Goal: Information Seeking & Learning: Learn about a topic

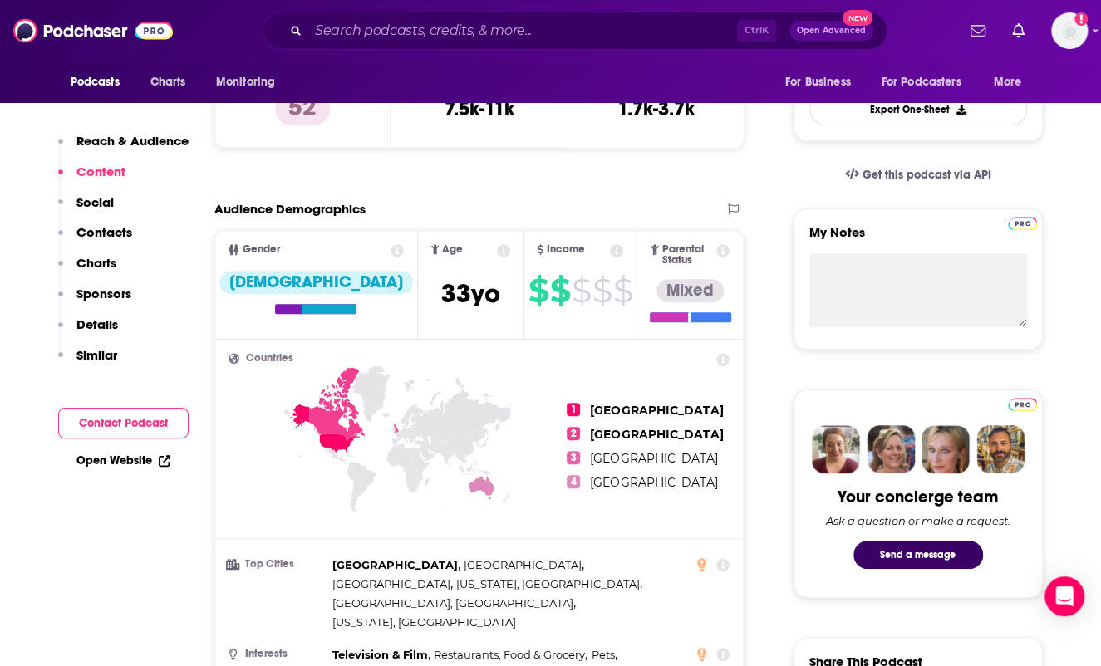
scroll to position [498, 0]
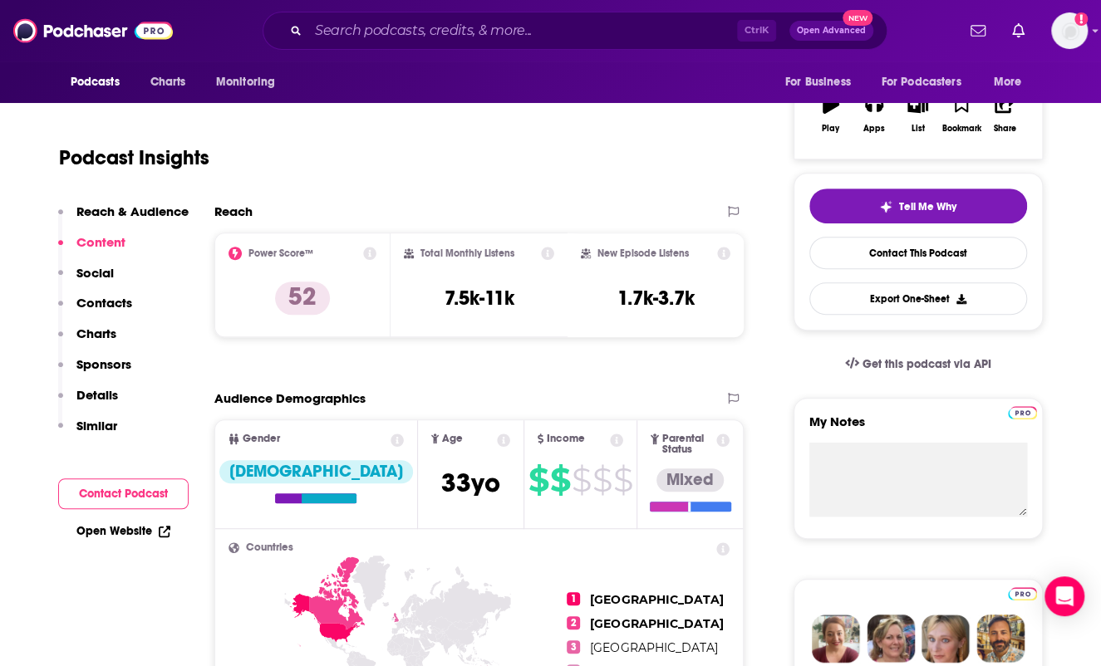
scroll to position [249, 0]
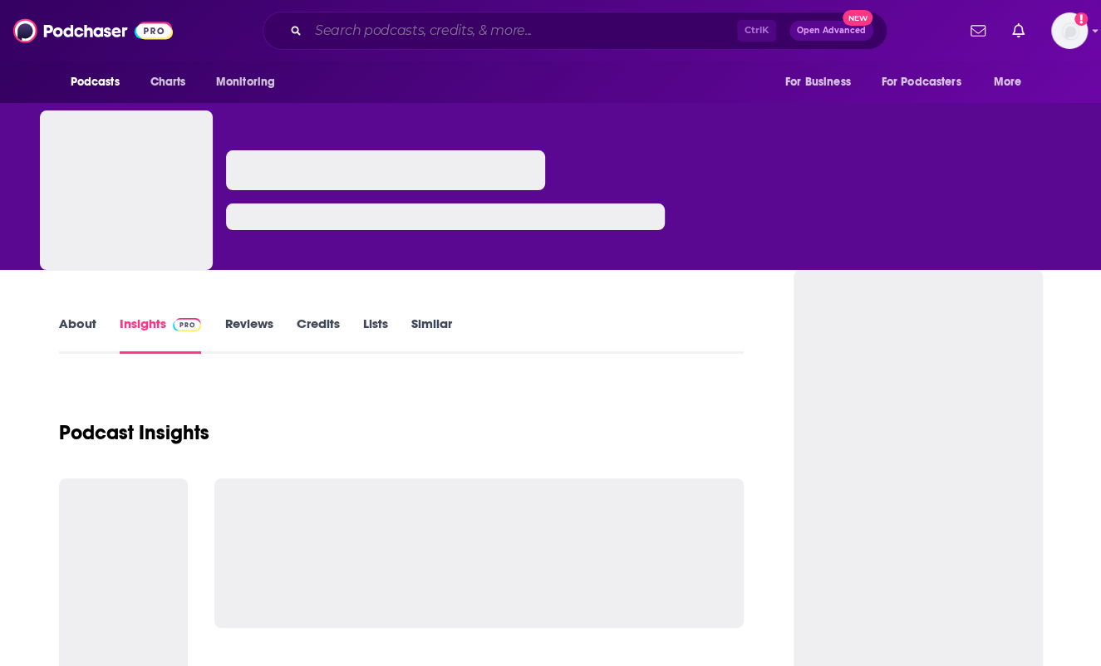
drag, startPoint x: 0, startPoint y: 0, endPoint x: 513, endPoint y: 26, distance: 514.0
click at [513, 26] on input "Search podcasts, credits, & more..." at bounding box center [522, 30] width 429 height 27
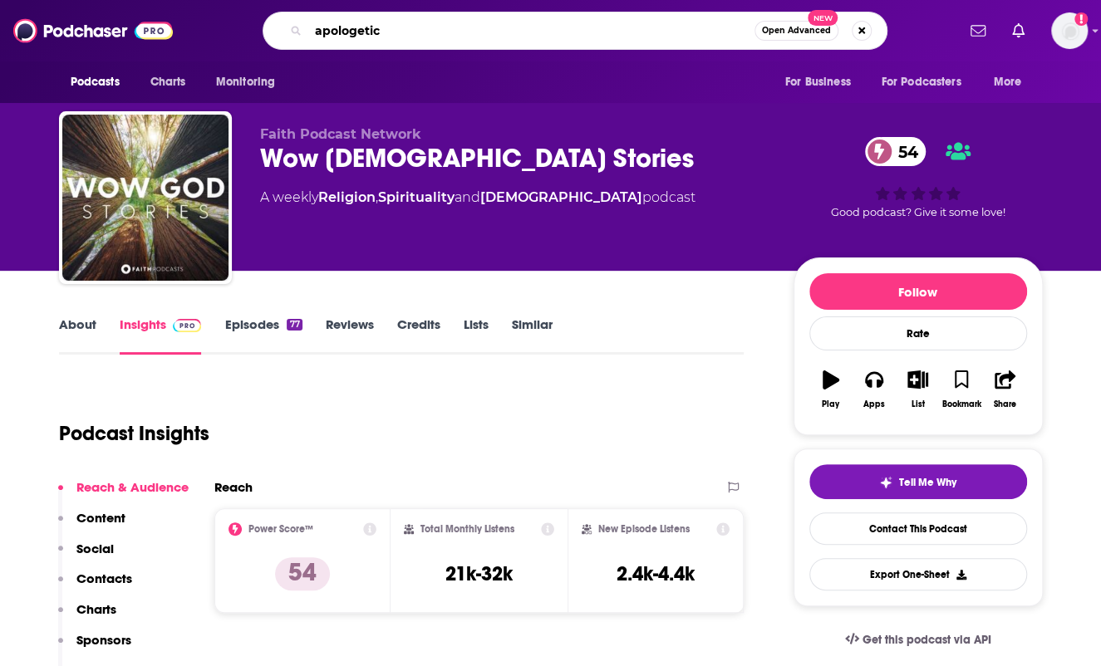
type input "apologetics"
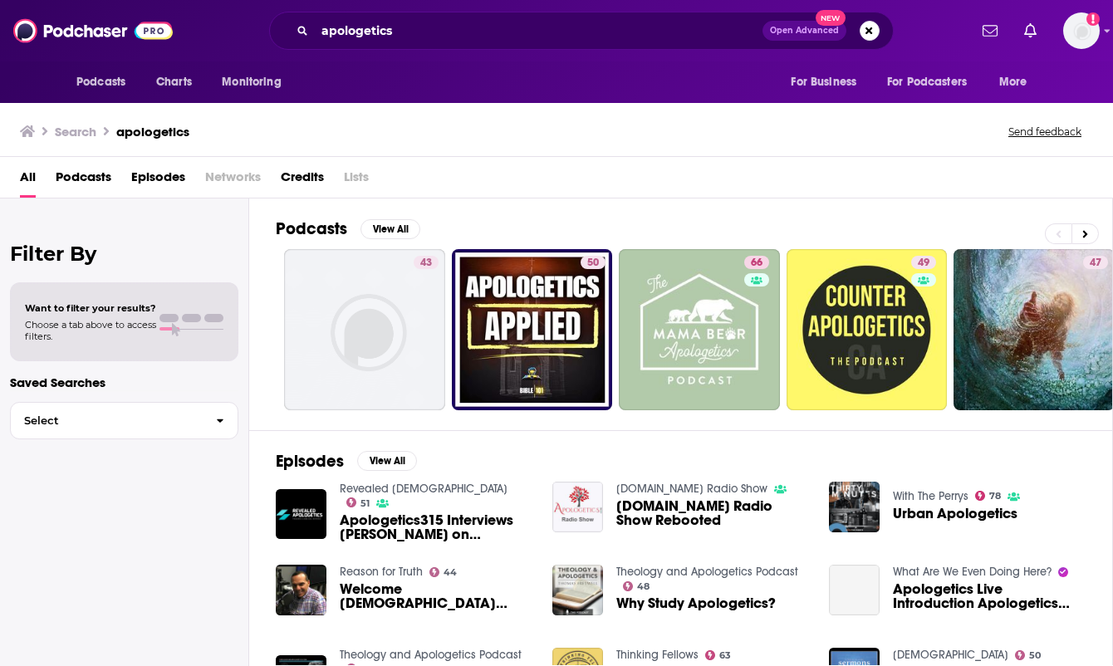
click at [140, 174] on span "Episodes" at bounding box center [158, 181] width 54 height 34
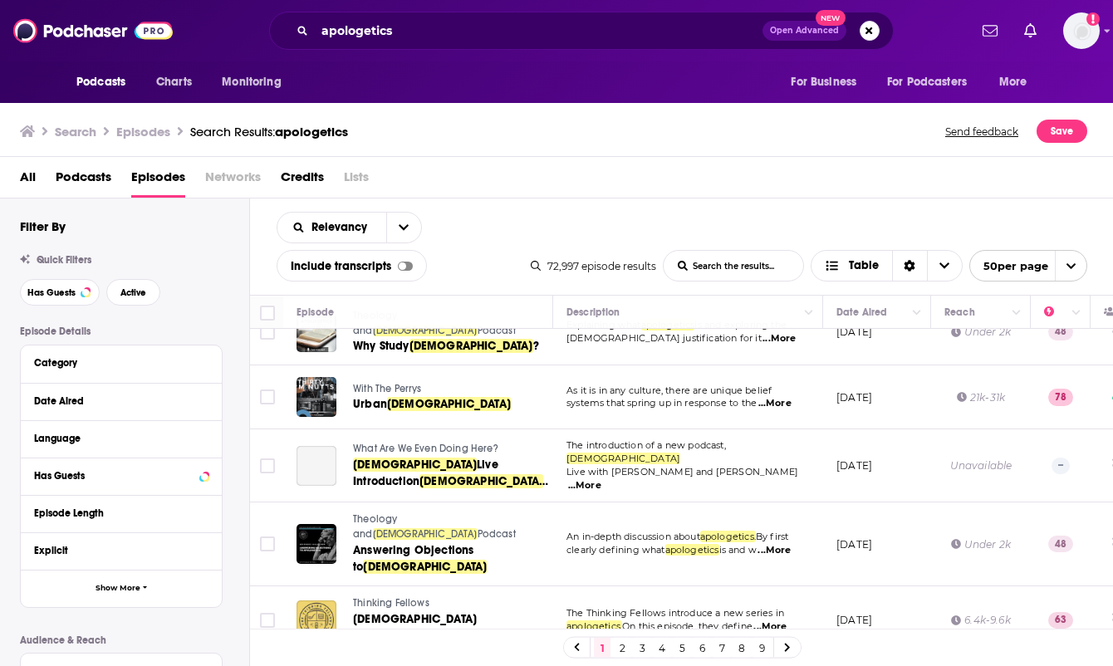
scroll to position [415, 0]
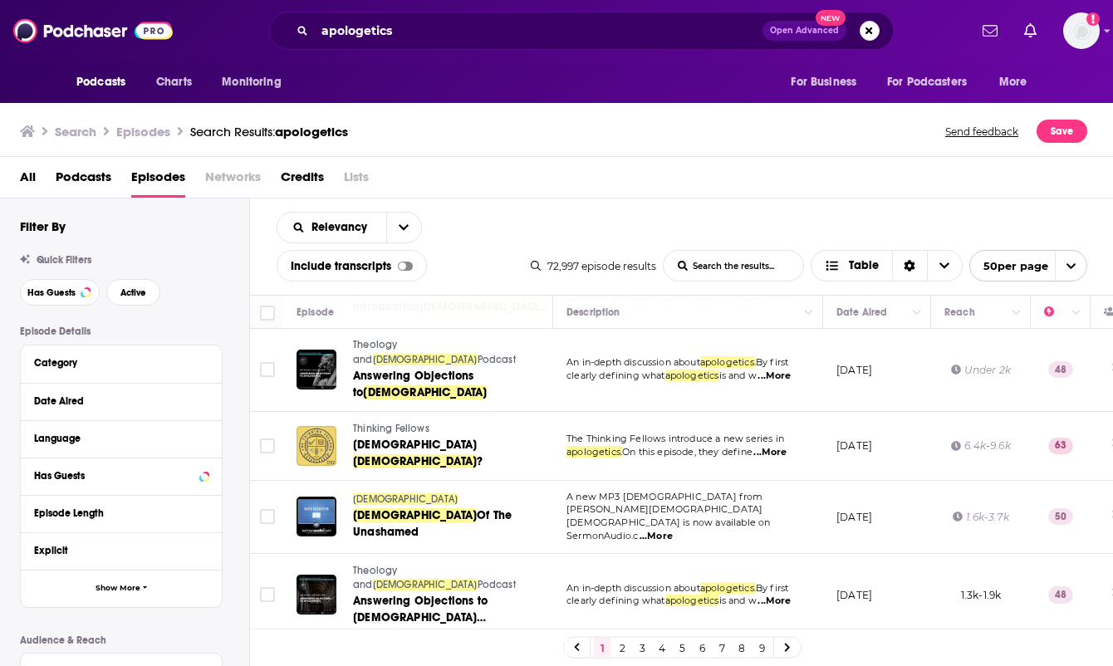
click at [641, 647] on link "3" at bounding box center [642, 648] width 17 height 20
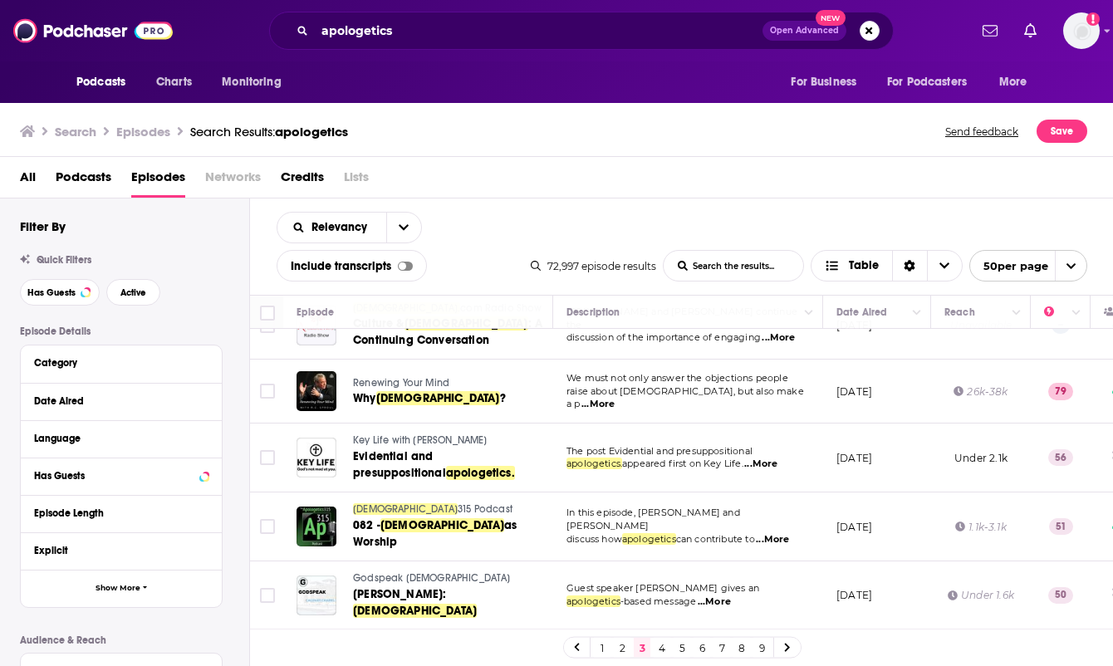
scroll to position [664, 0]
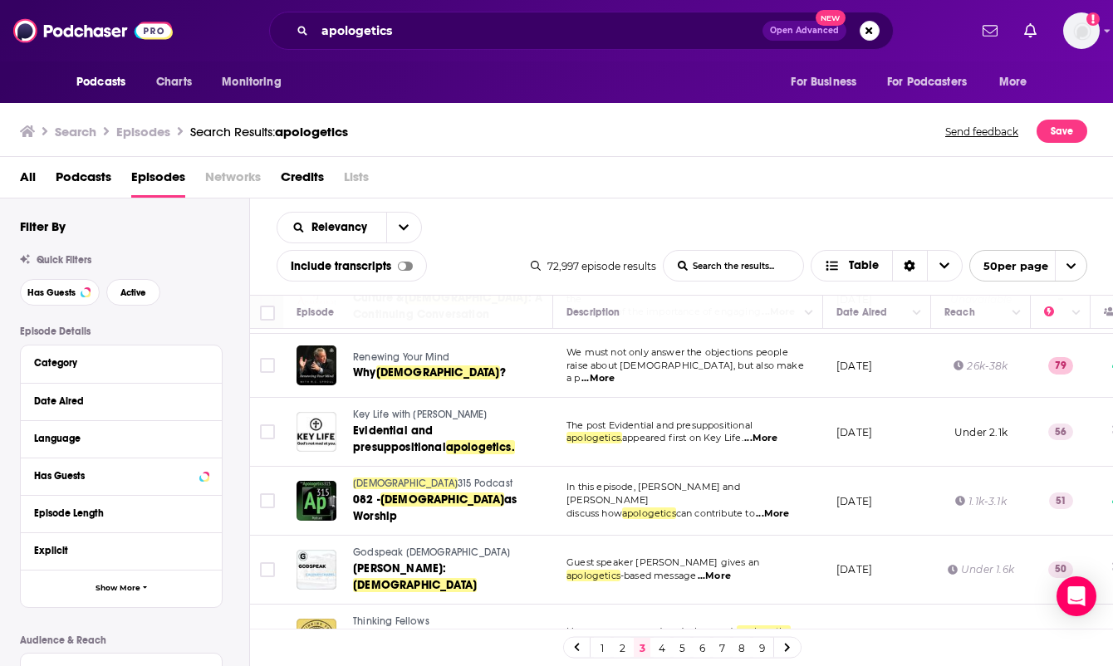
click at [665, 174] on div "All Podcasts Episodes Networks Credits Lists" at bounding box center [560, 181] width 1081 height 34
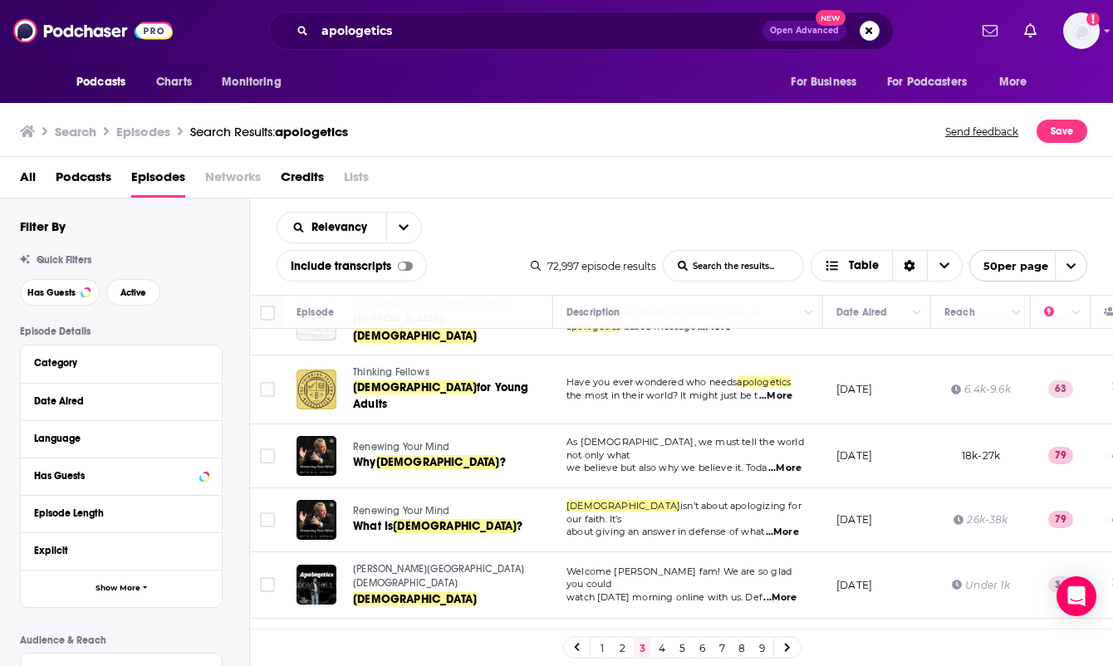
scroll to position [997, 0]
